Goal: Task Accomplishment & Management: Complete application form

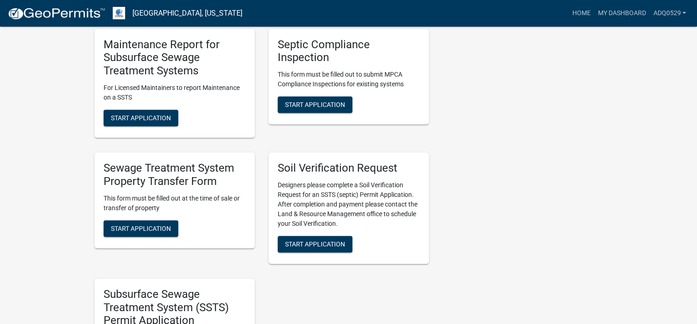
scroll to position [412, 0]
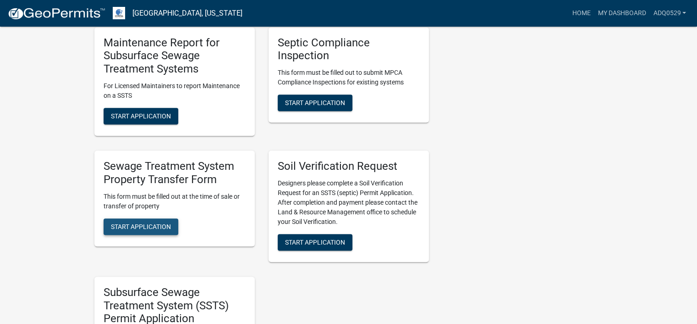
click at [174, 225] on button "Start Application" at bounding box center [141, 226] width 75 height 16
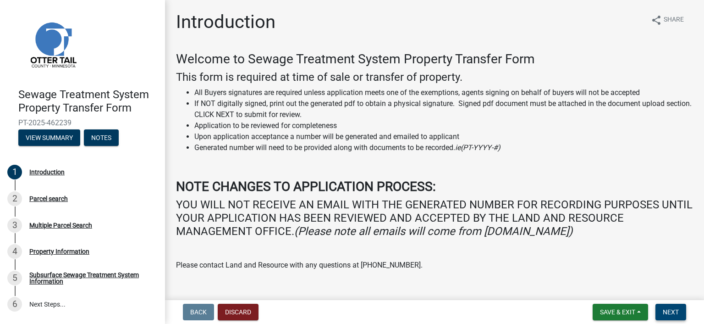
click at [671, 308] on span "Next" at bounding box center [671, 311] width 16 height 7
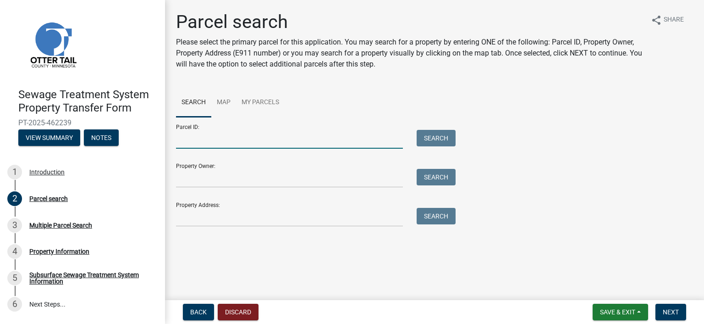
click at [191, 141] on input "Parcel ID:" at bounding box center [289, 139] width 227 height 19
paste input "74.000.99.0689.000"
type input "74.000.99.0689.000"
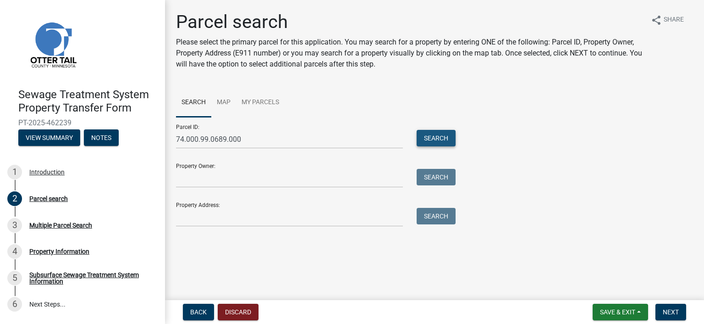
click at [447, 134] on button "Search" at bounding box center [436, 138] width 39 height 16
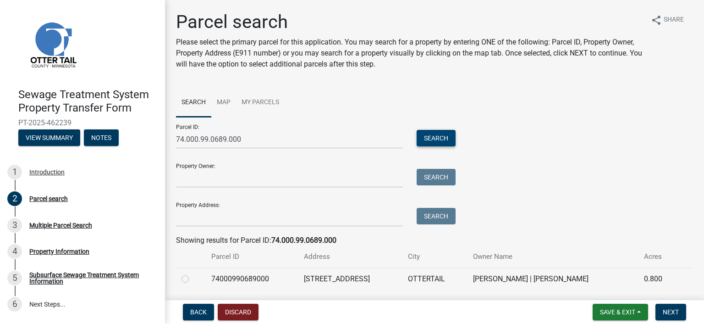
scroll to position [29, 0]
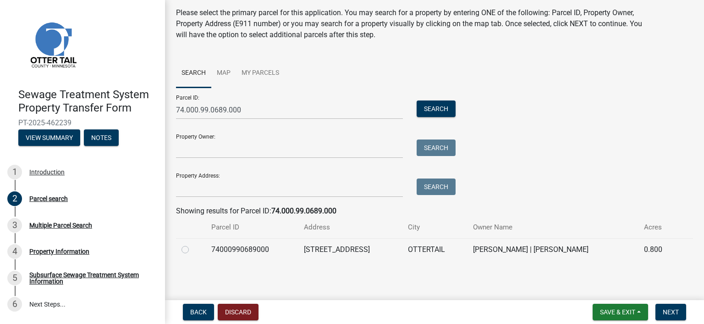
click at [192, 244] on label at bounding box center [192, 244] width 0 height 0
click at [192, 250] on input "radio" at bounding box center [195, 247] width 6 height 6
radio input "true"
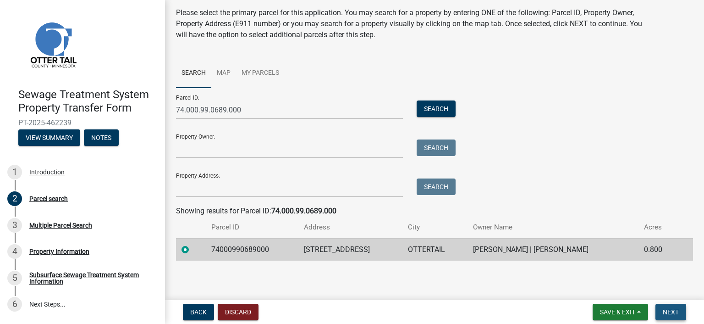
click at [666, 308] on span "Next" at bounding box center [671, 311] width 16 height 7
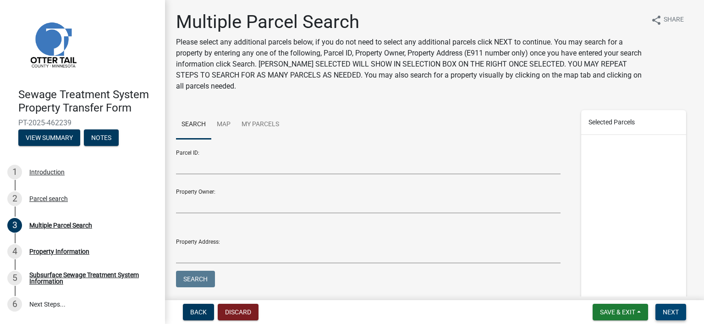
click at [660, 308] on button "Next" at bounding box center [670, 311] width 31 height 16
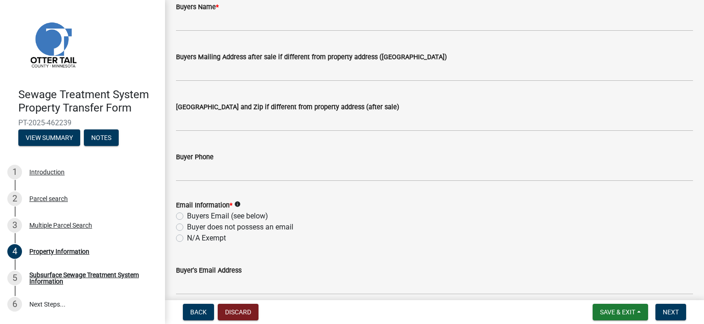
scroll to position [229, 0]
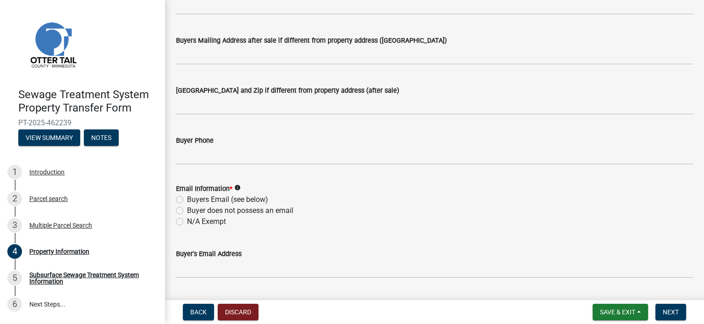
click at [187, 200] on label "Buyers Email (see below)" at bounding box center [227, 199] width 81 height 11
click at [187, 200] on input "Buyers Email (see below)" at bounding box center [190, 197] width 6 height 6
radio input "true"
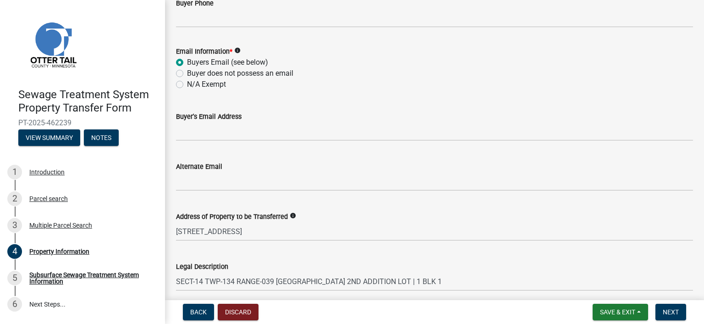
scroll to position [367, 0]
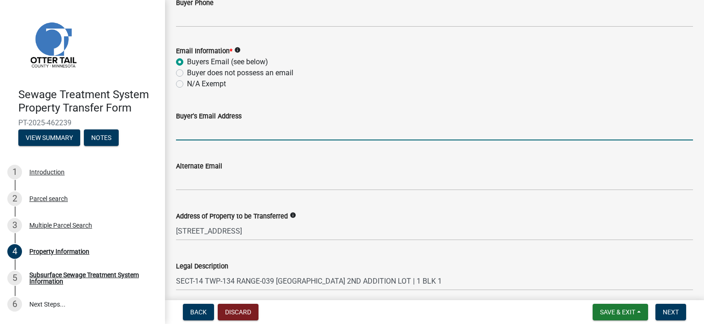
click at [188, 132] on input "Buyer's Email Address" at bounding box center [434, 130] width 517 height 19
paste input "[EMAIL_ADDRESS][DOMAIN_NAME]"
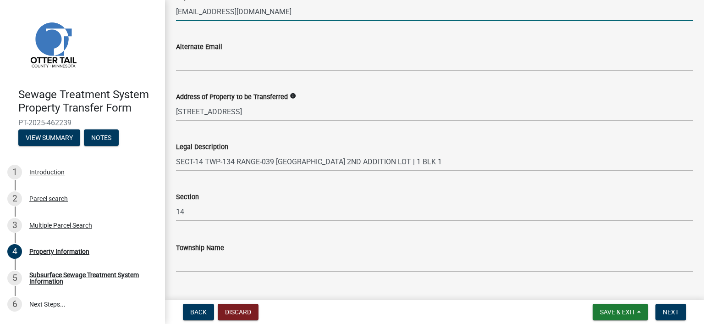
scroll to position [505, 0]
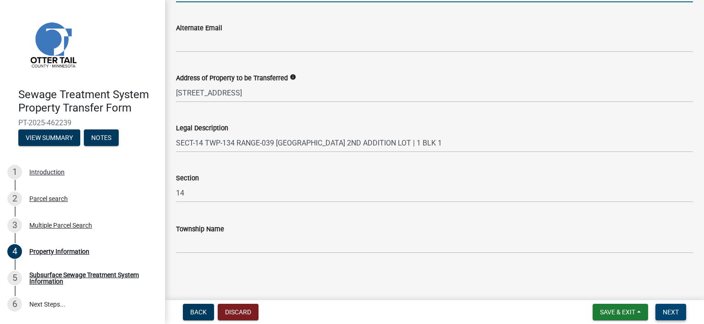
type input "[EMAIL_ADDRESS][DOMAIN_NAME]"
click at [665, 306] on button "Next" at bounding box center [670, 311] width 31 height 16
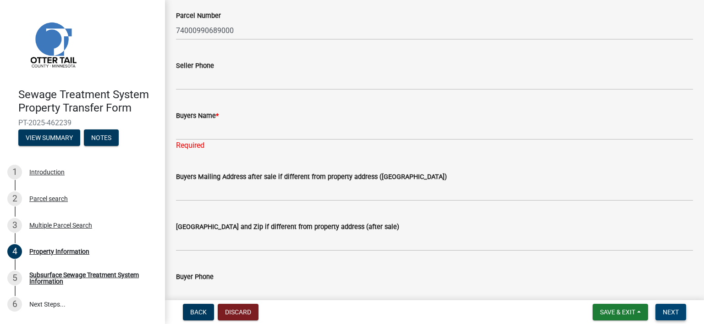
scroll to position [103, 0]
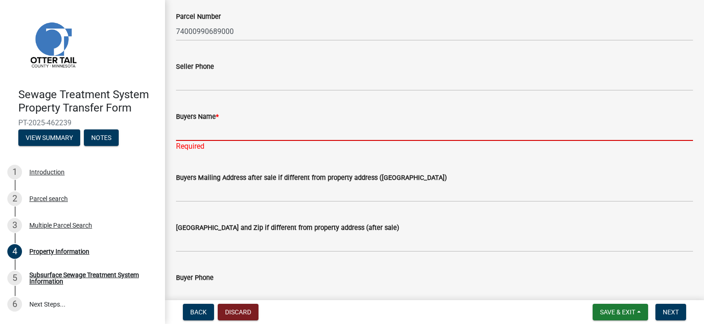
click at [247, 128] on input "Buyers Name *" at bounding box center [434, 131] width 517 height 19
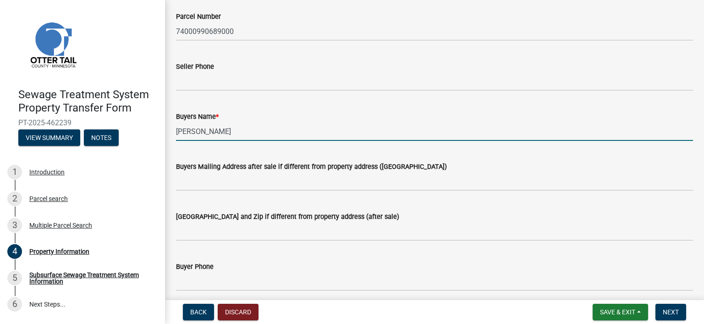
click at [212, 137] on input "[PERSON_NAME]" at bounding box center [434, 131] width 517 height 19
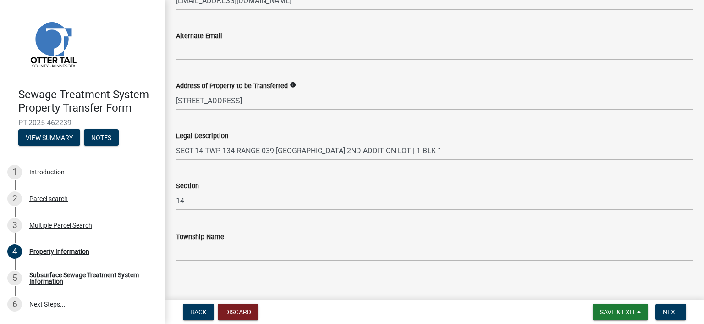
scroll to position [505, 0]
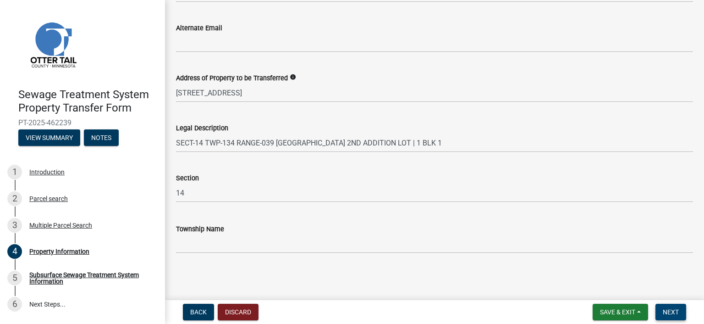
type input "[PERSON_NAME]"
click at [663, 308] on span "Next" at bounding box center [671, 311] width 16 height 7
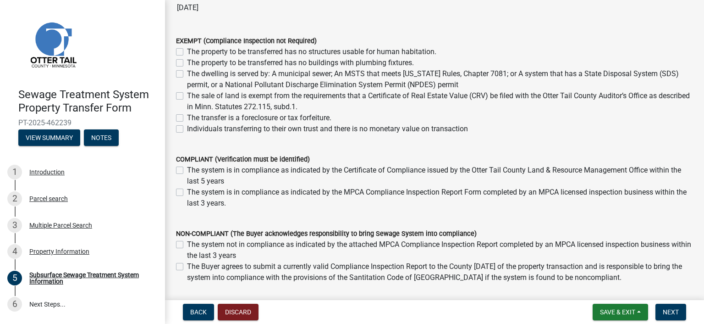
scroll to position [92, 0]
click at [187, 191] on label "The system is in compliance as indicated by the MPCA Compliance Inspection Repo…" at bounding box center [440, 197] width 506 height 22
click at [187, 191] on input "The system is in compliance as indicated by the MPCA Compliance Inspection Repo…" at bounding box center [190, 189] width 6 height 6
checkbox input "true"
checkbox input "false"
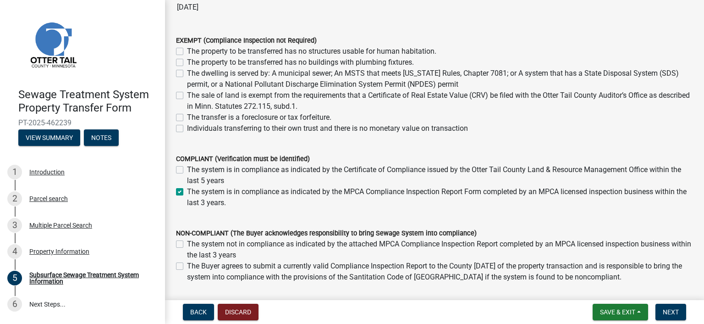
checkbox input "true"
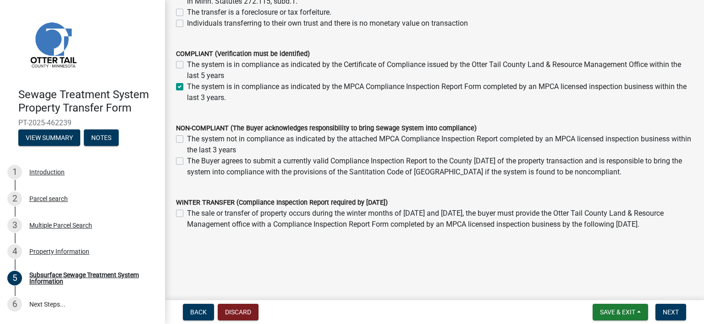
scroll to position [203, 0]
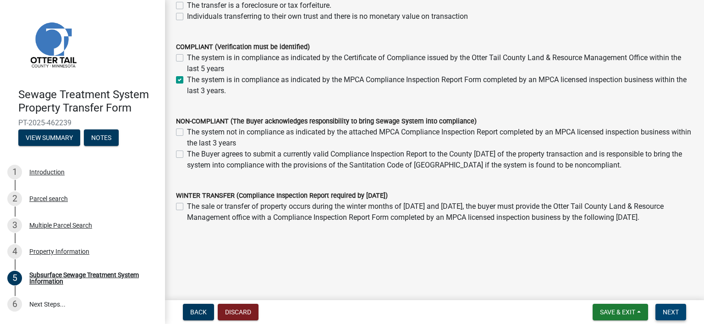
click at [672, 309] on span "Next" at bounding box center [671, 311] width 16 height 7
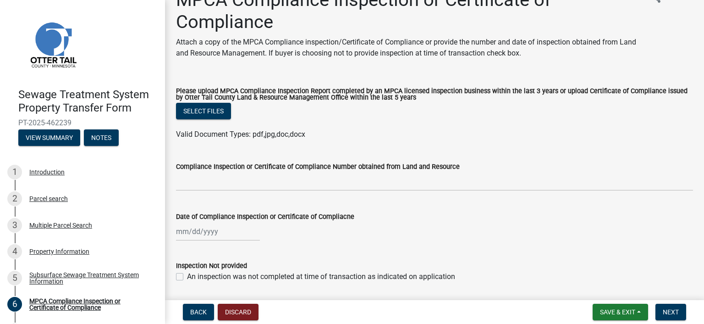
scroll to position [6, 0]
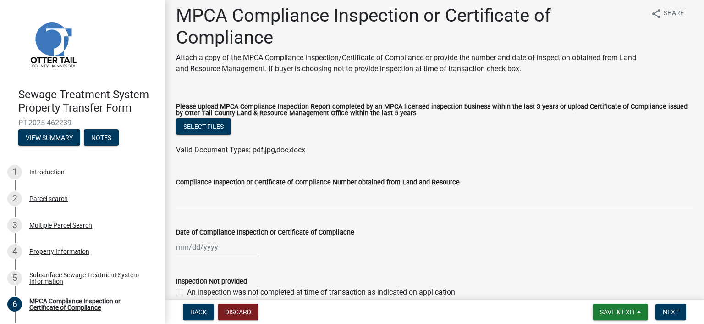
click at [175, 244] on div "Date of Compliance Inspection or Certificate of Compliacne" at bounding box center [434, 235] width 531 height 43
click at [178, 249] on div at bounding box center [218, 246] width 84 height 19
select select "8"
select select "2025"
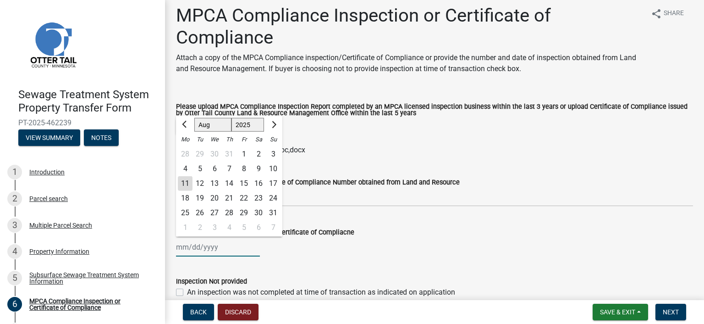
click at [184, 246] on input "Date of Compliance Inspection or Certificate of Compliacne" at bounding box center [218, 246] width 84 height 19
type input "[DATE]"
click at [398, 240] on div "[DATE] [PERSON_NAME] Apr [PERSON_NAME][DATE] Sep Oct Nov [DATE] 1526 1527 1528 …" at bounding box center [434, 246] width 517 height 19
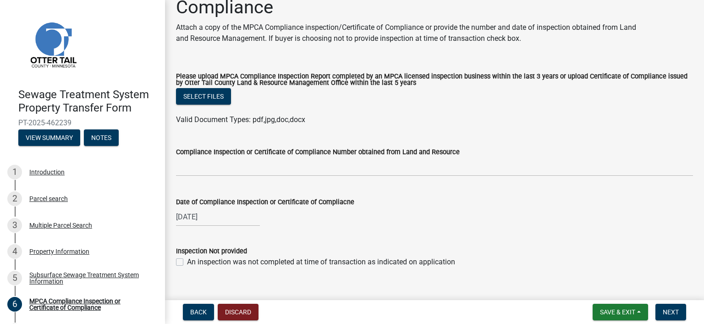
scroll to position [52, 0]
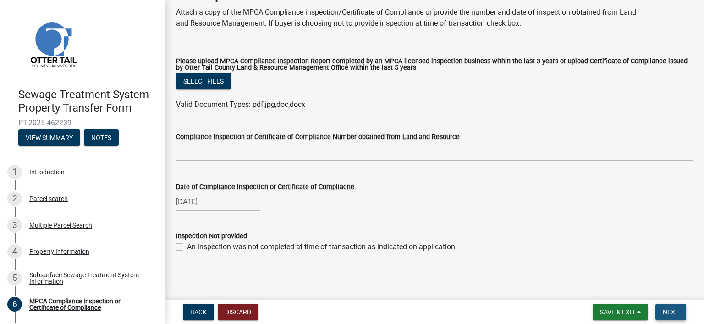
click at [664, 308] on span "Next" at bounding box center [671, 311] width 16 height 7
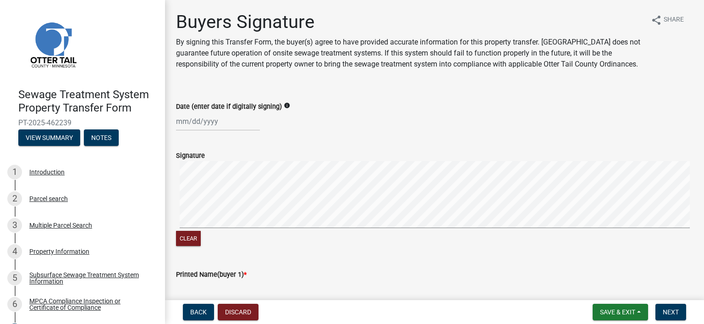
scroll to position [46, 0]
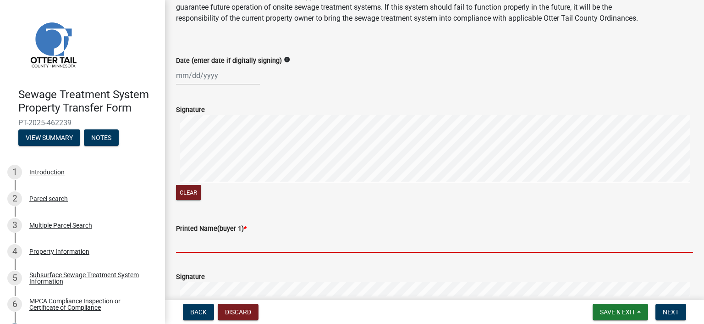
click at [192, 253] on input "Printed Name(buyer 1) *" at bounding box center [434, 243] width 517 height 19
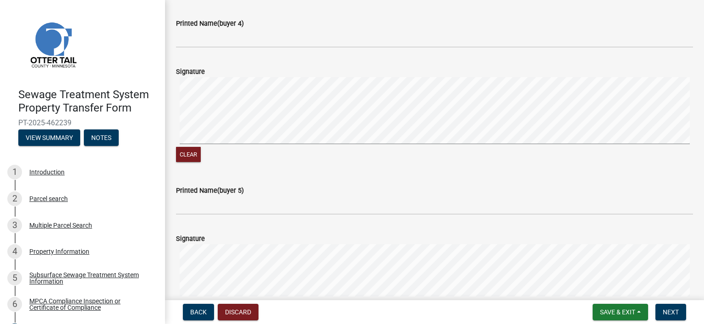
scroll to position [825, 0]
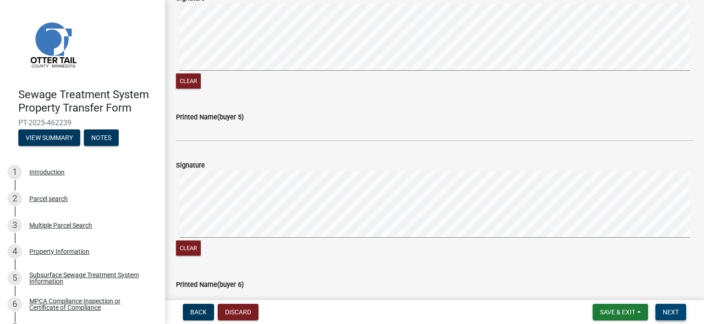
type input "[PERSON_NAME]"
click at [671, 313] on span "Next" at bounding box center [671, 311] width 16 height 7
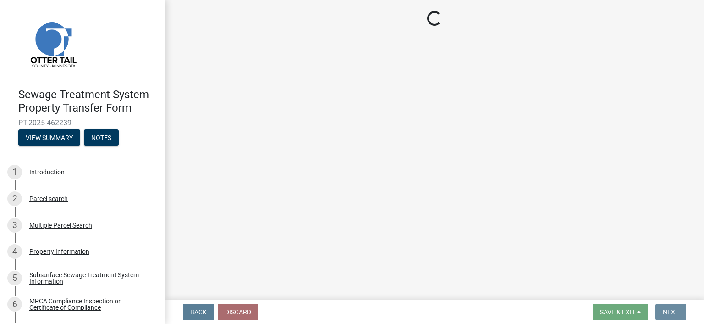
scroll to position [0, 0]
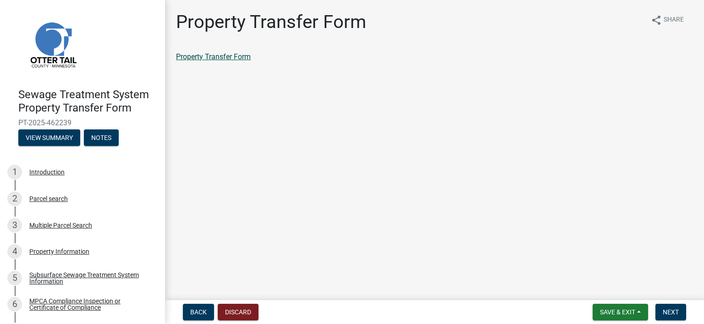
click at [241, 58] on link "Property Transfer Form" at bounding box center [213, 56] width 75 height 9
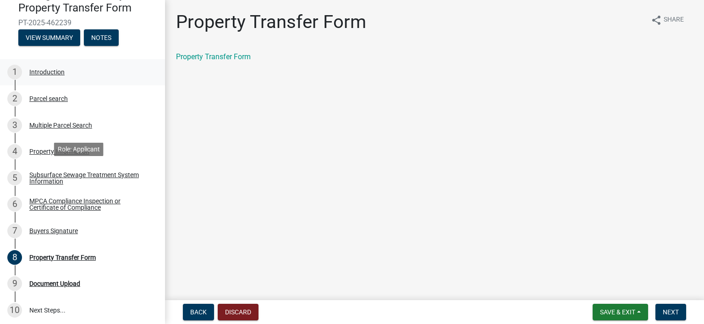
scroll to position [103, 0]
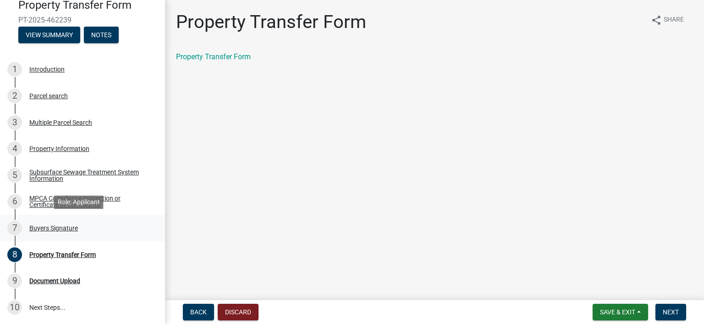
click at [68, 227] on div "Buyers Signature" at bounding box center [53, 228] width 49 height 6
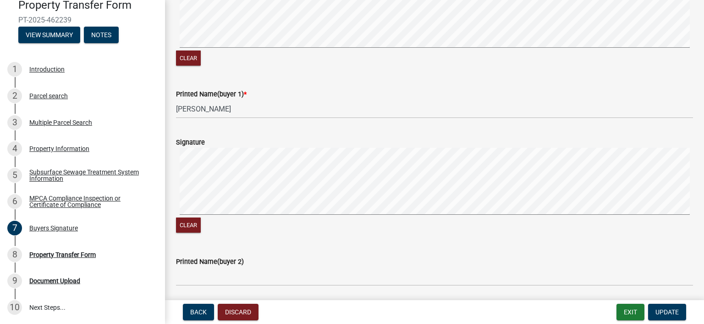
scroll to position [229, 0]
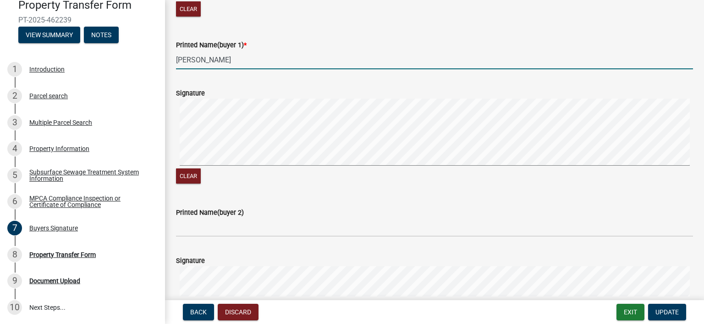
click at [185, 69] on input "[PERSON_NAME]" at bounding box center [434, 59] width 517 height 19
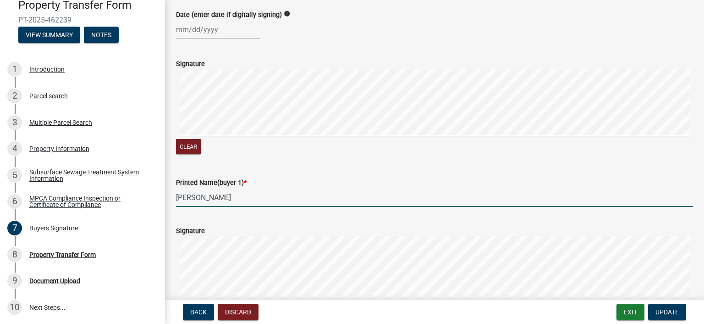
scroll to position [0, 0]
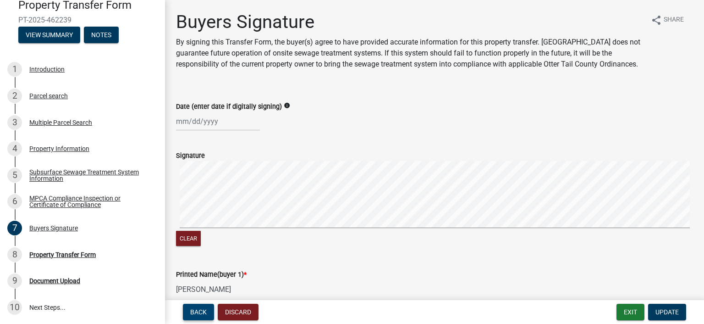
type input "[PERSON_NAME]"
click at [203, 305] on button "Back" at bounding box center [198, 311] width 31 height 16
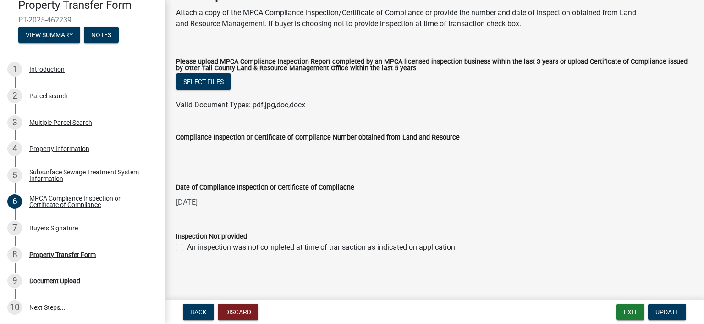
scroll to position [52, 0]
click at [205, 309] on span "Back" at bounding box center [198, 311] width 16 height 7
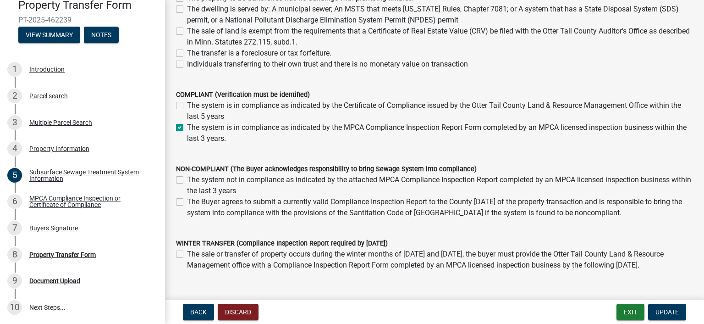
scroll to position [183, 0]
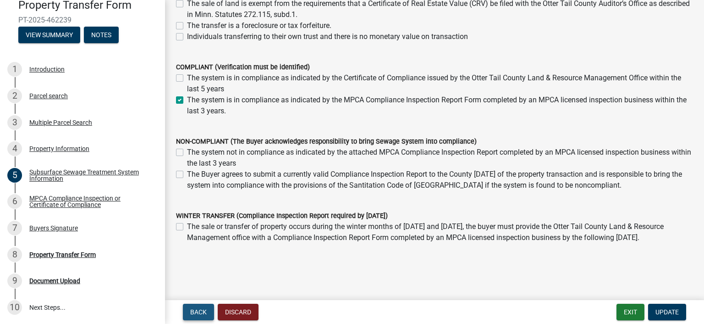
click at [187, 314] on button "Back" at bounding box center [198, 311] width 31 height 16
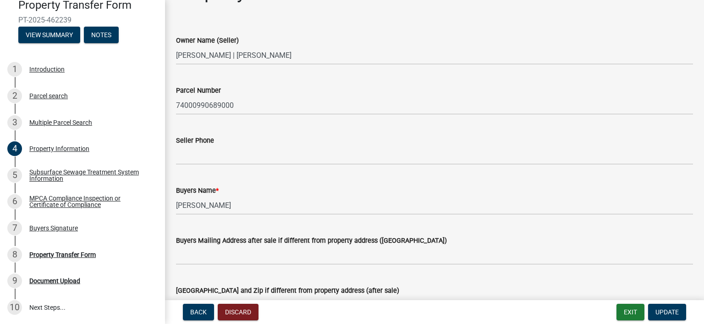
scroll to position [46, 0]
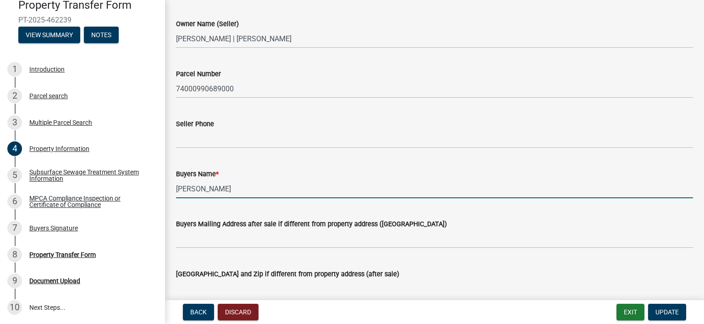
click at [183, 188] on input "[PERSON_NAME]" at bounding box center [434, 188] width 517 height 19
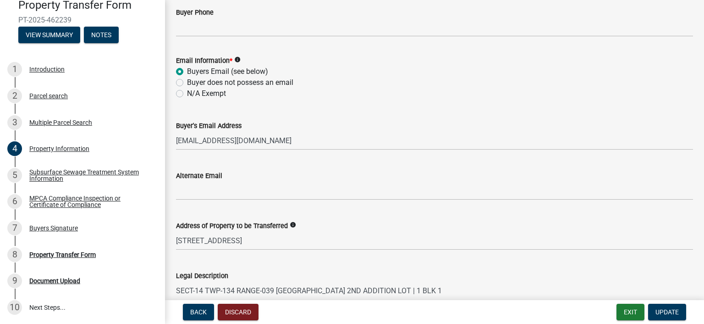
scroll to position [504, 0]
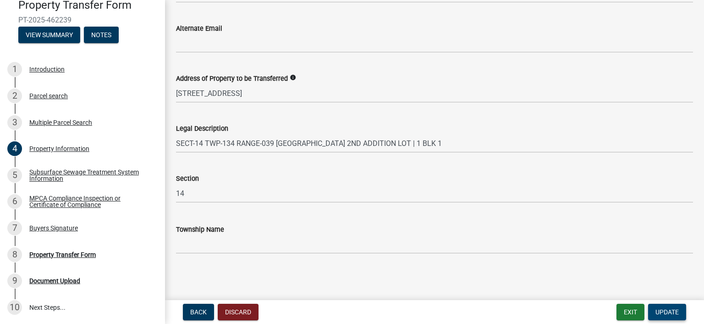
type input "[PERSON_NAME]"
click at [670, 315] on span "Update" at bounding box center [666, 311] width 23 height 7
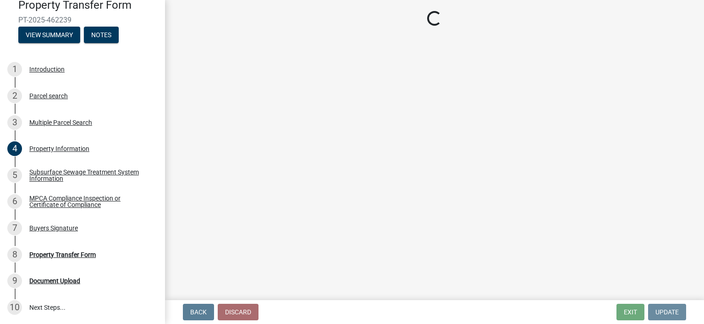
scroll to position [0, 0]
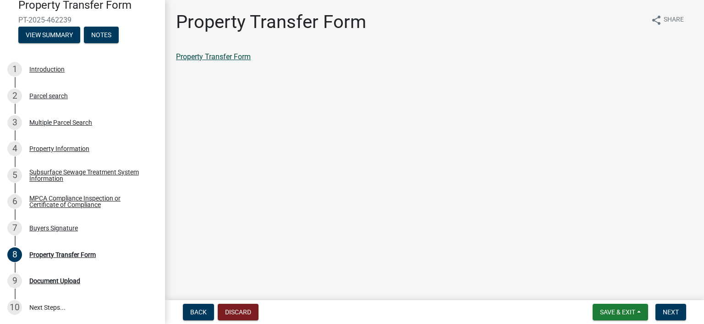
click at [233, 57] on link "Property Transfer Form" at bounding box center [213, 56] width 75 height 9
click at [671, 313] on span "Next" at bounding box center [671, 311] width 16 height 7
